Goal: Task Accomplishment & Management: Complete application form

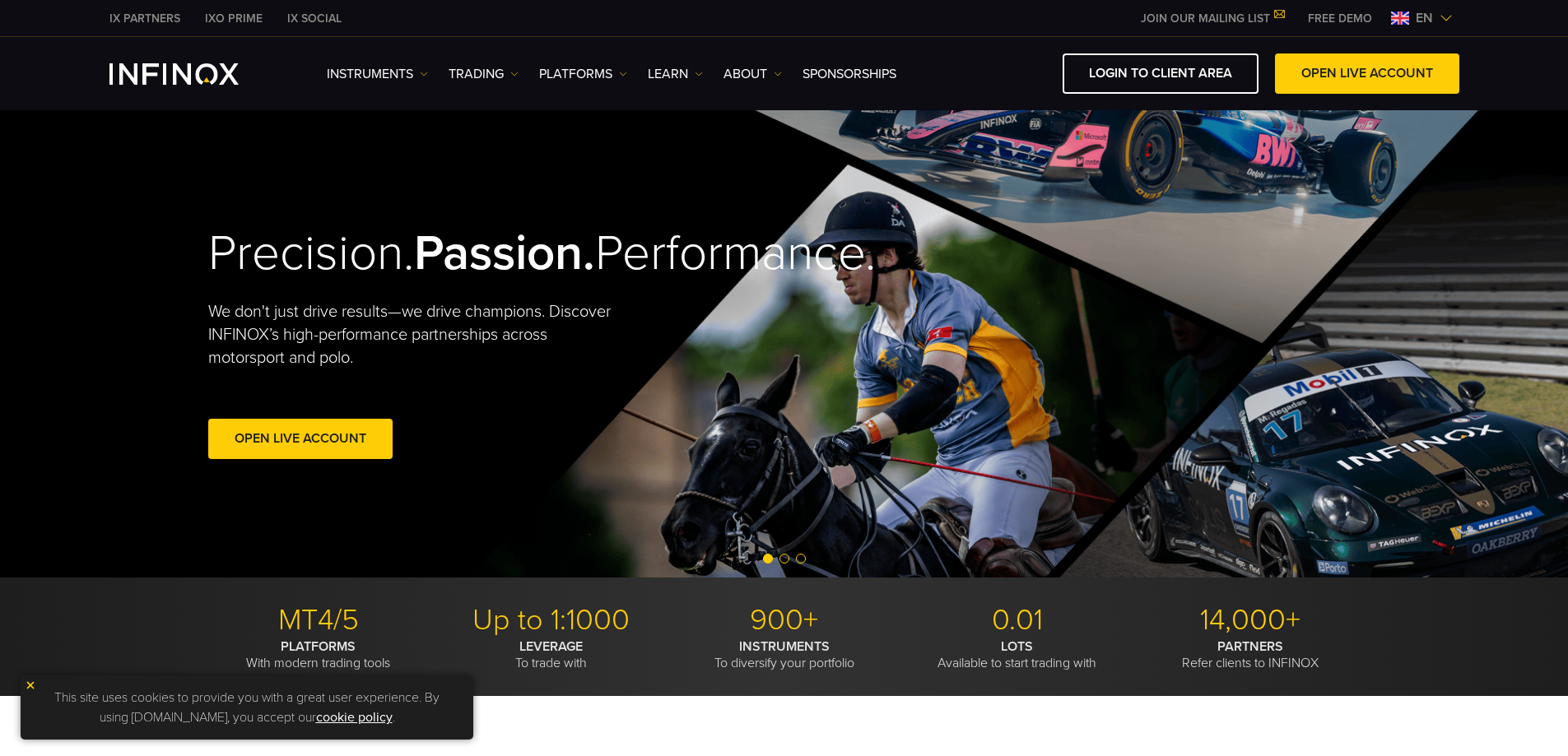
click at [1442, 16] on img at bounding box center [1446, 18] width 13 height 13
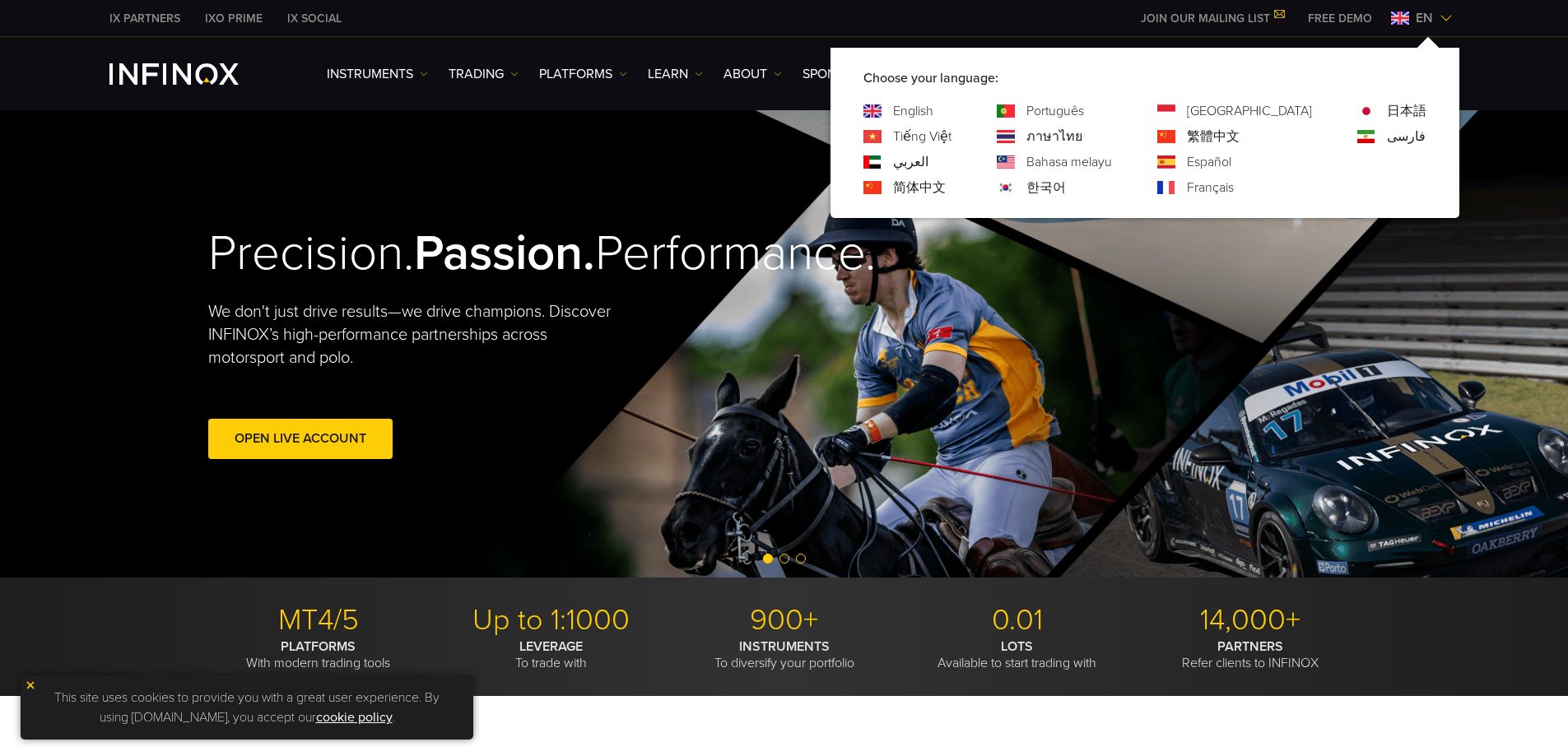
click at [1066, 189] on link "한국어" at bounding box center [1046, 188] width 39 height 20
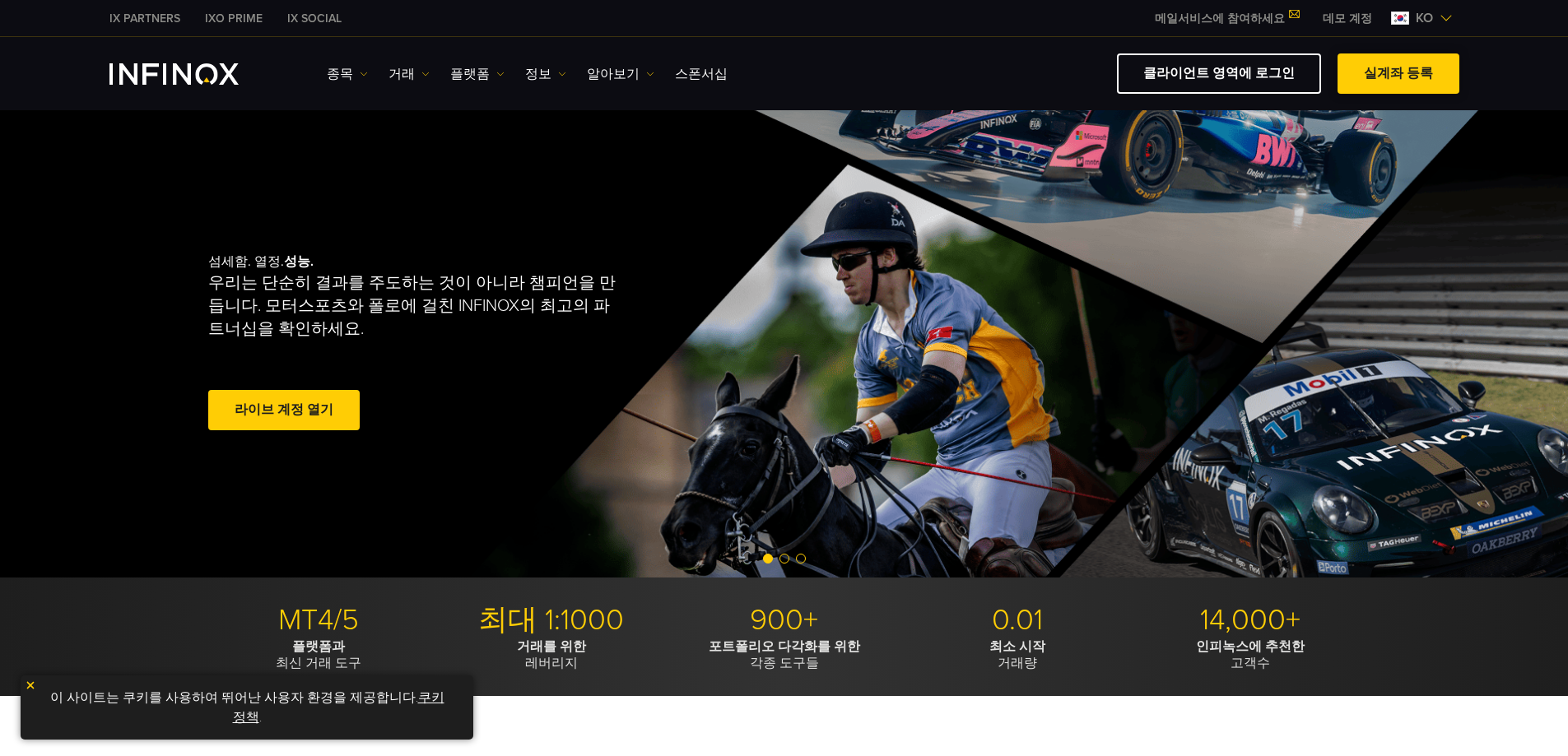
click at [1381, 68] on link "실계좌 등록" at bounding box center [1399, 73] width 122 height 40
